Goal: Information Seeking & Learning: Understand process/instructions

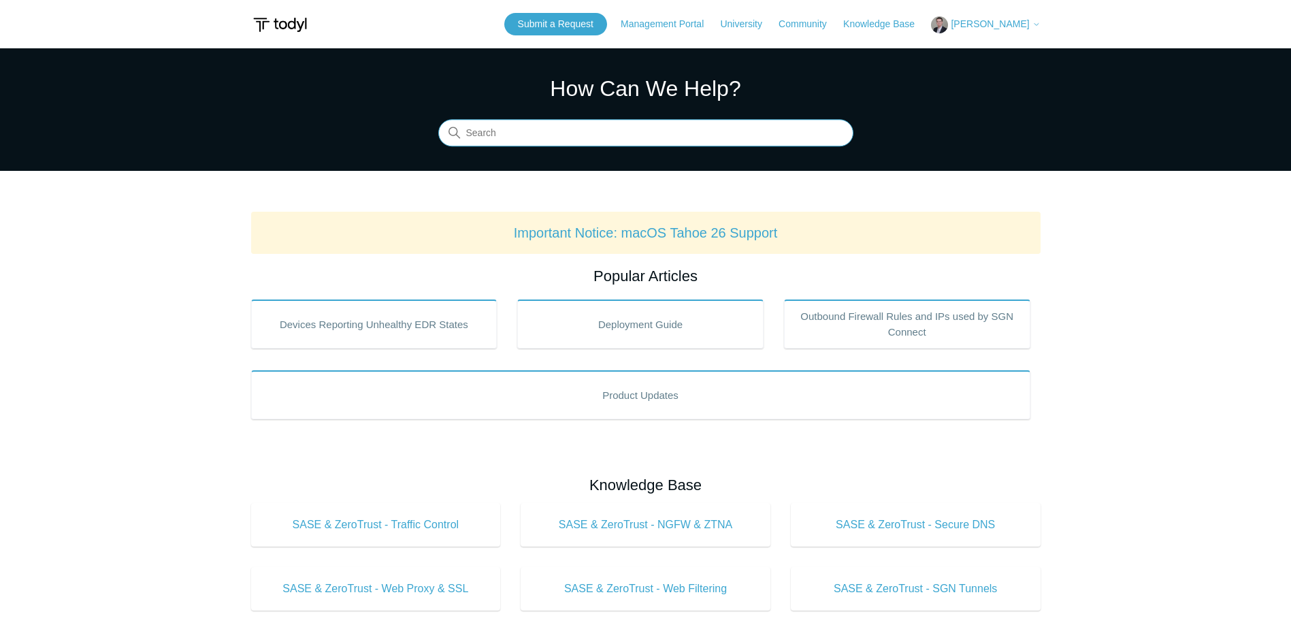
click at [526, 137] on input "Search" at bounding box center [645, 133] width 415 height 27
type input "uninstall"
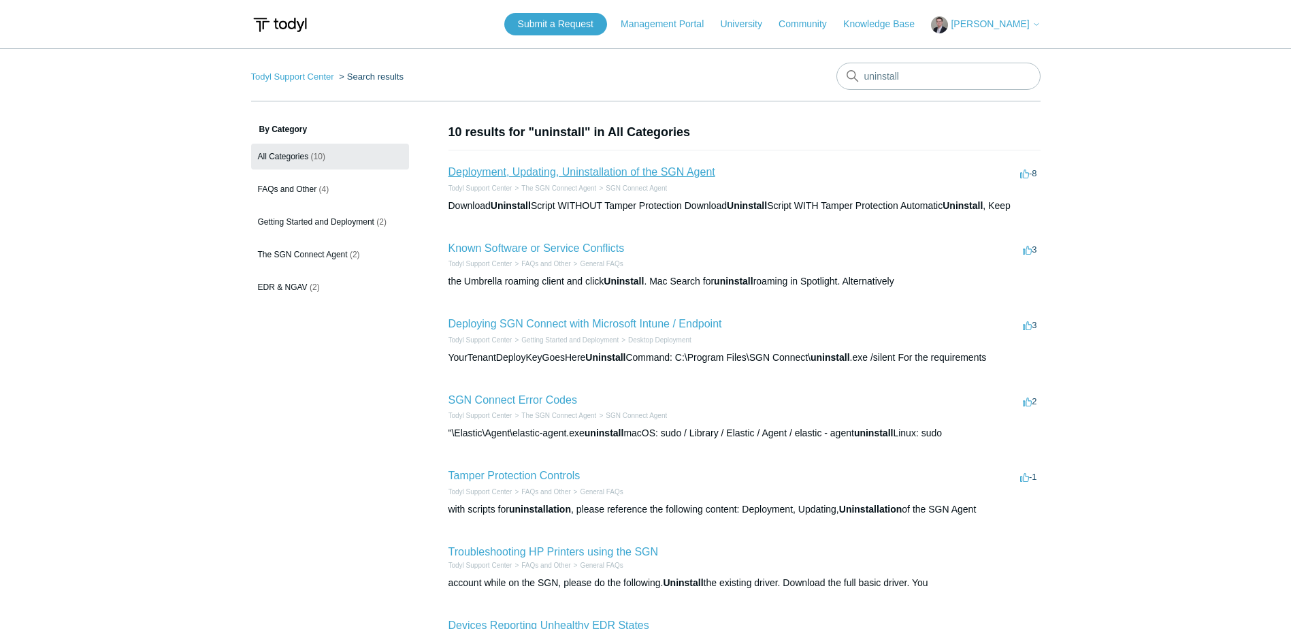
click at [536, 172] on link "Deployment, Updating, Uninstallation of the SGN Agent" at bounding box center [582, 172] width 267 height 12
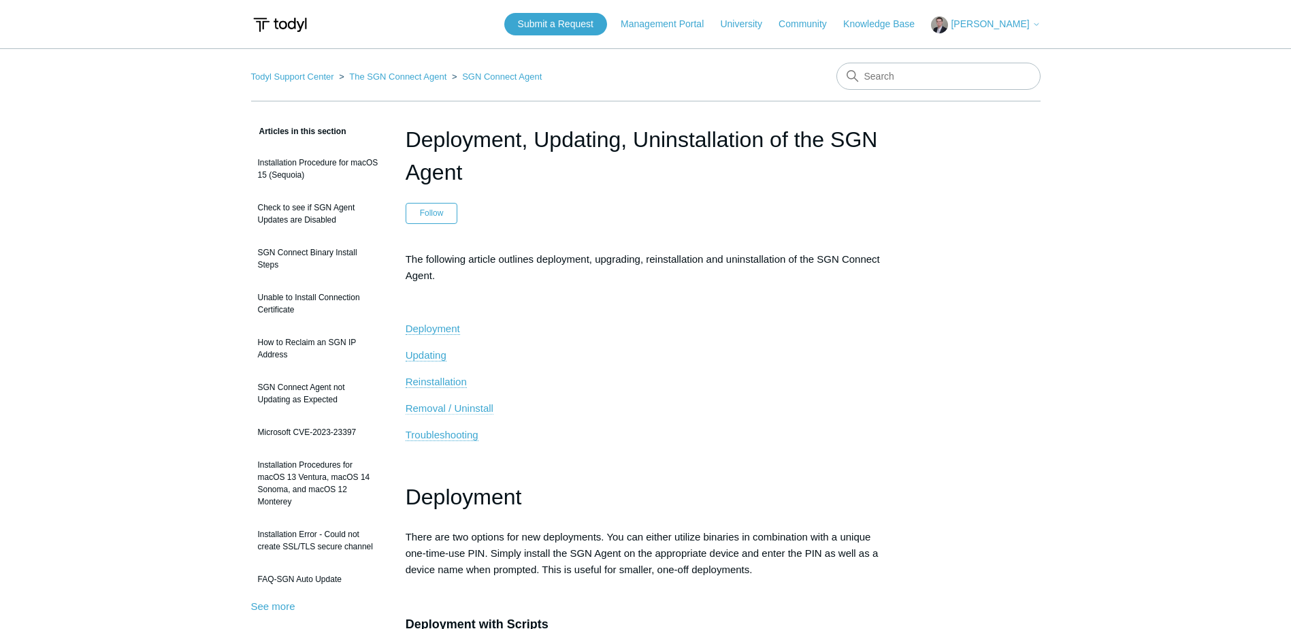
click at [428, 411] on span "Removal / Uninstall" at bounding box center [450, 408] width 88 height 12
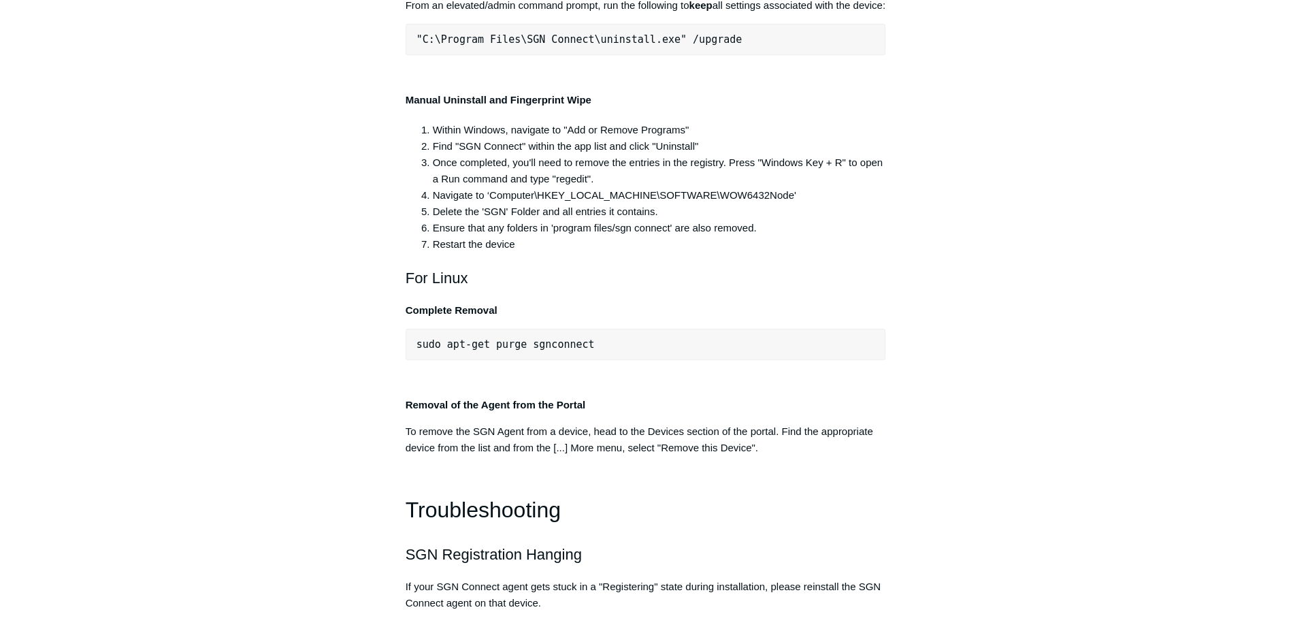
scroll to position [2716, 0]
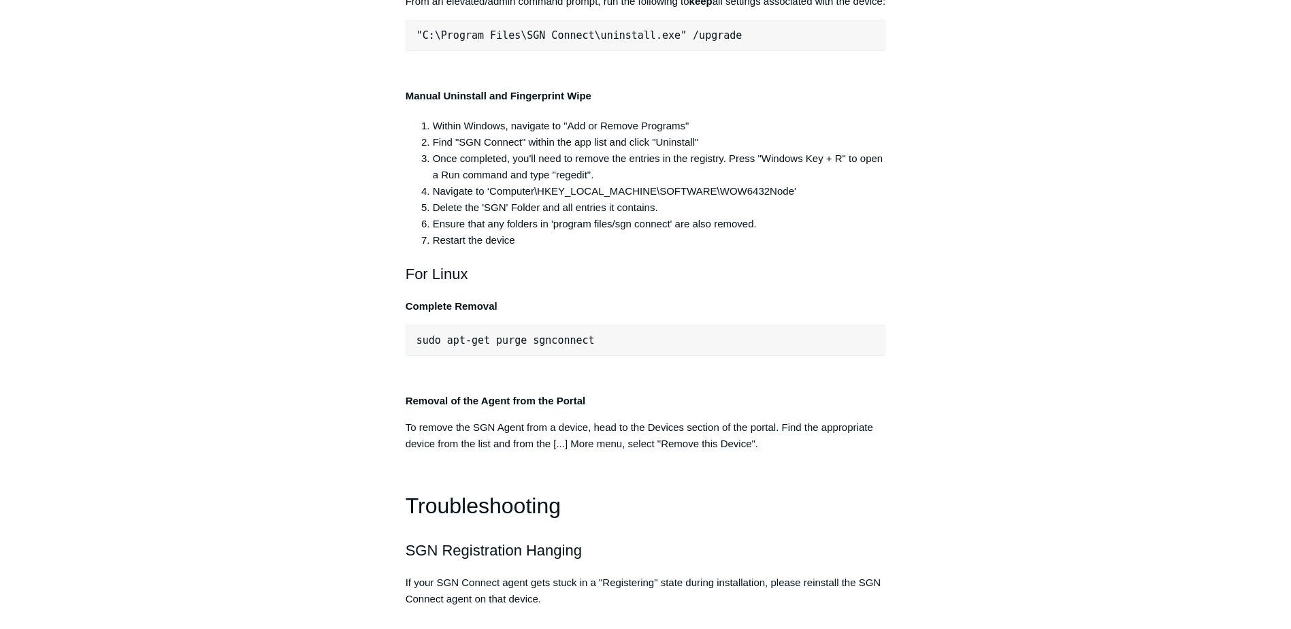
drag, startPoint x: 677, startPoint y: 219, endPoint x: 413, endPoint y: 228, distance: 263.6
copy span ""C:\Program Files\SGN Connect\uninstall.exe""
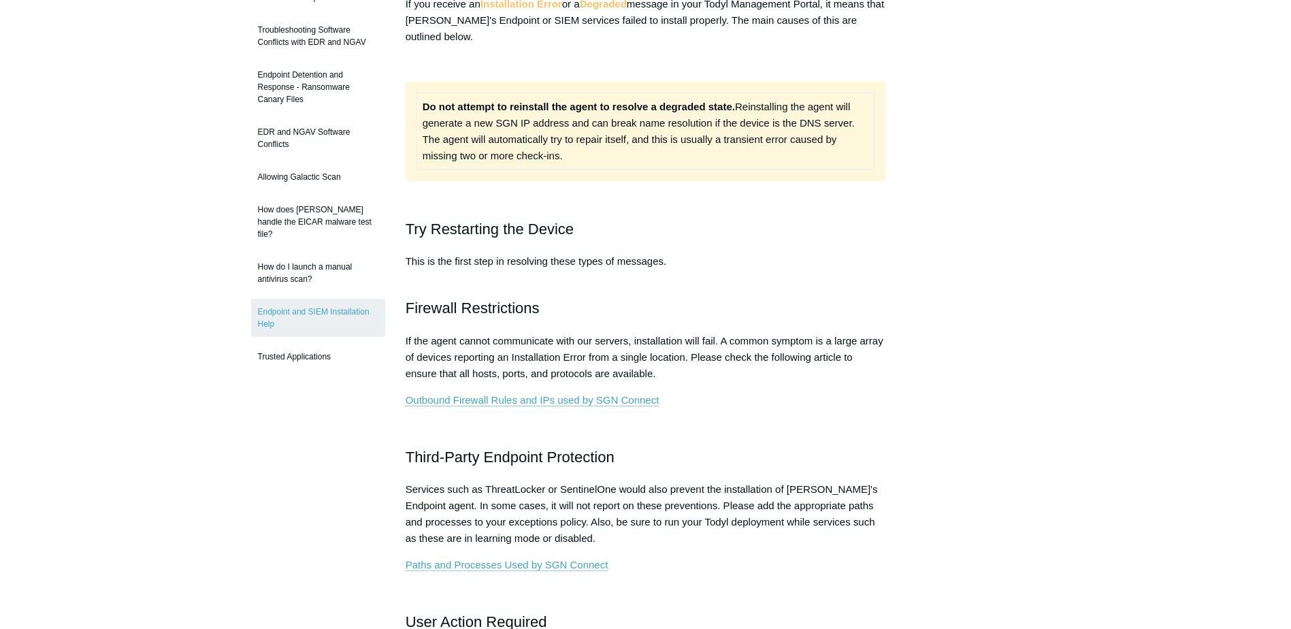
scroll to position [204, 0]
